Goal: Find contact information: Find contact information

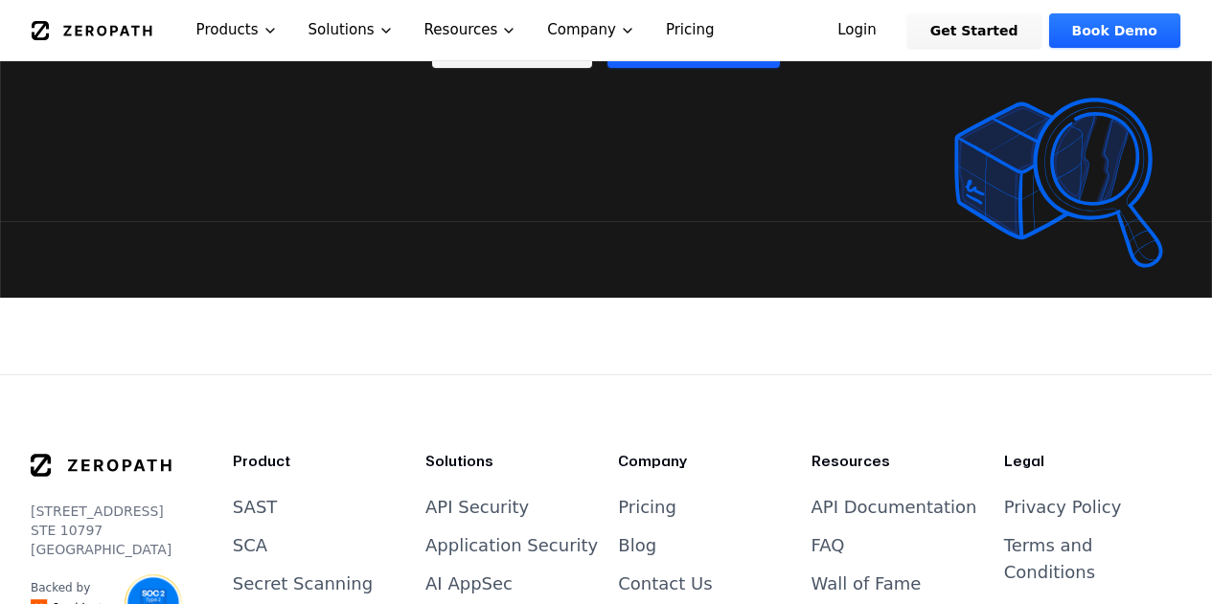
scroll to position [7997, 0]
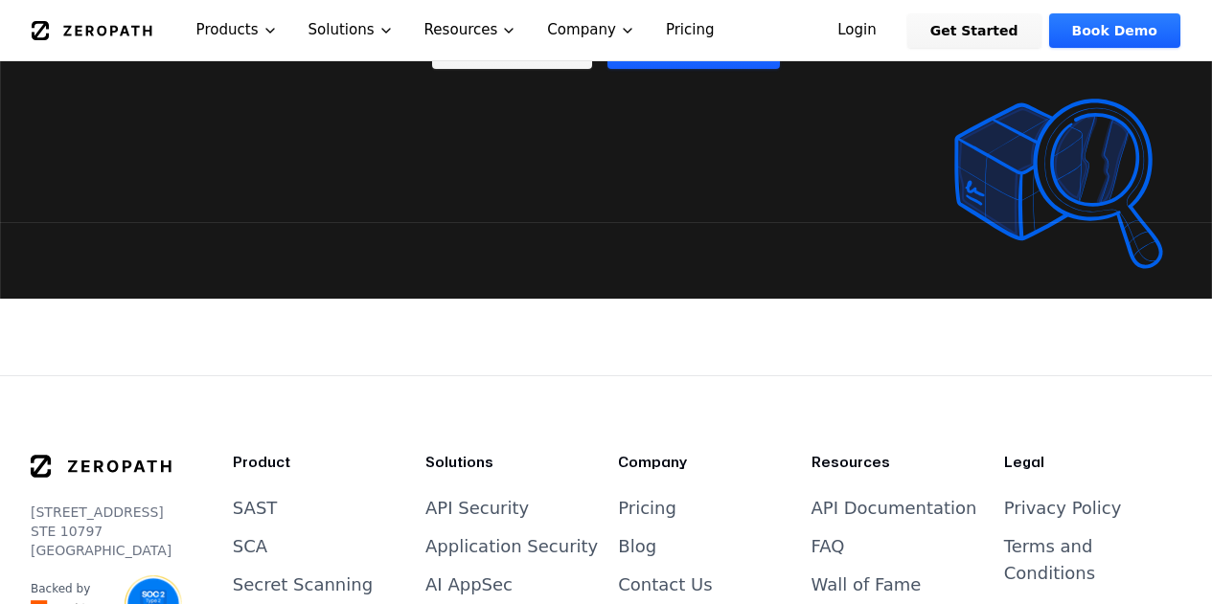
click at [670, 575] on link "Contact Us" at bounding box center [665, 585] width 94 height 20
click at [680, 575] on link "Contact Us" at bounding box center [665, 585] width 94 height 20
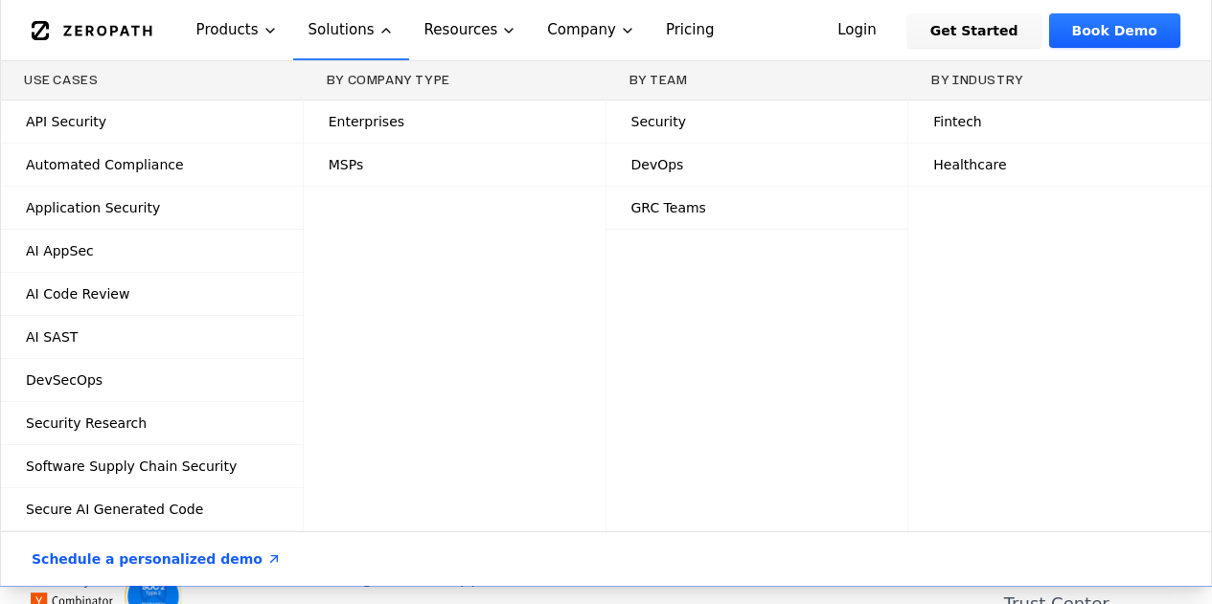
scroll to position [7978, 0]
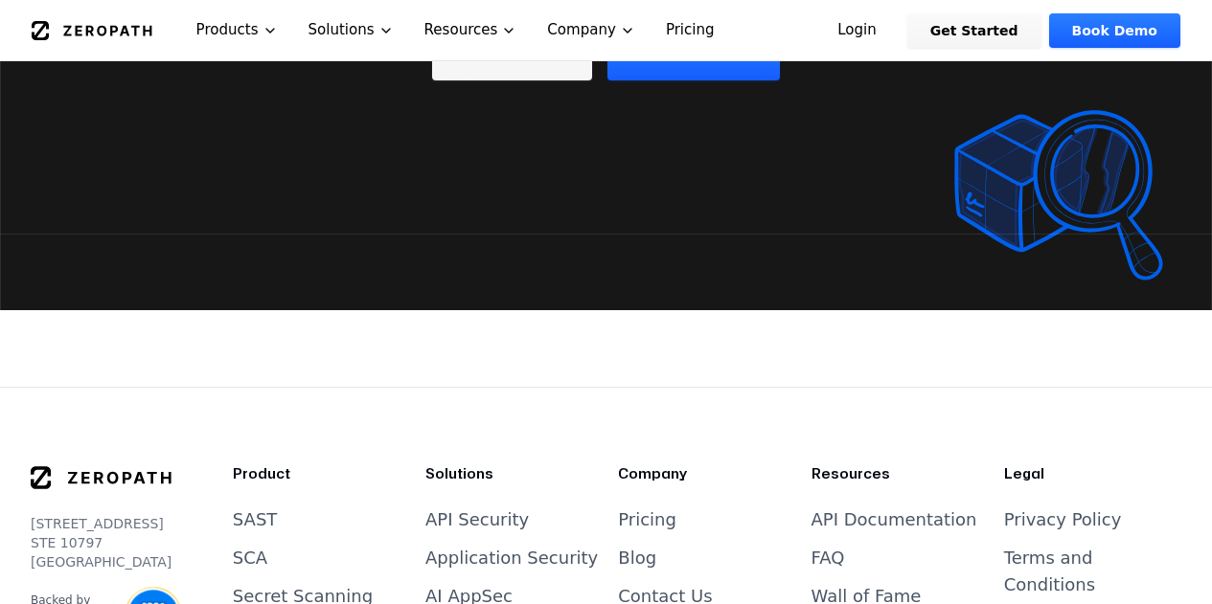
scroll to position [7959, 0]
